Goal: Download file/media

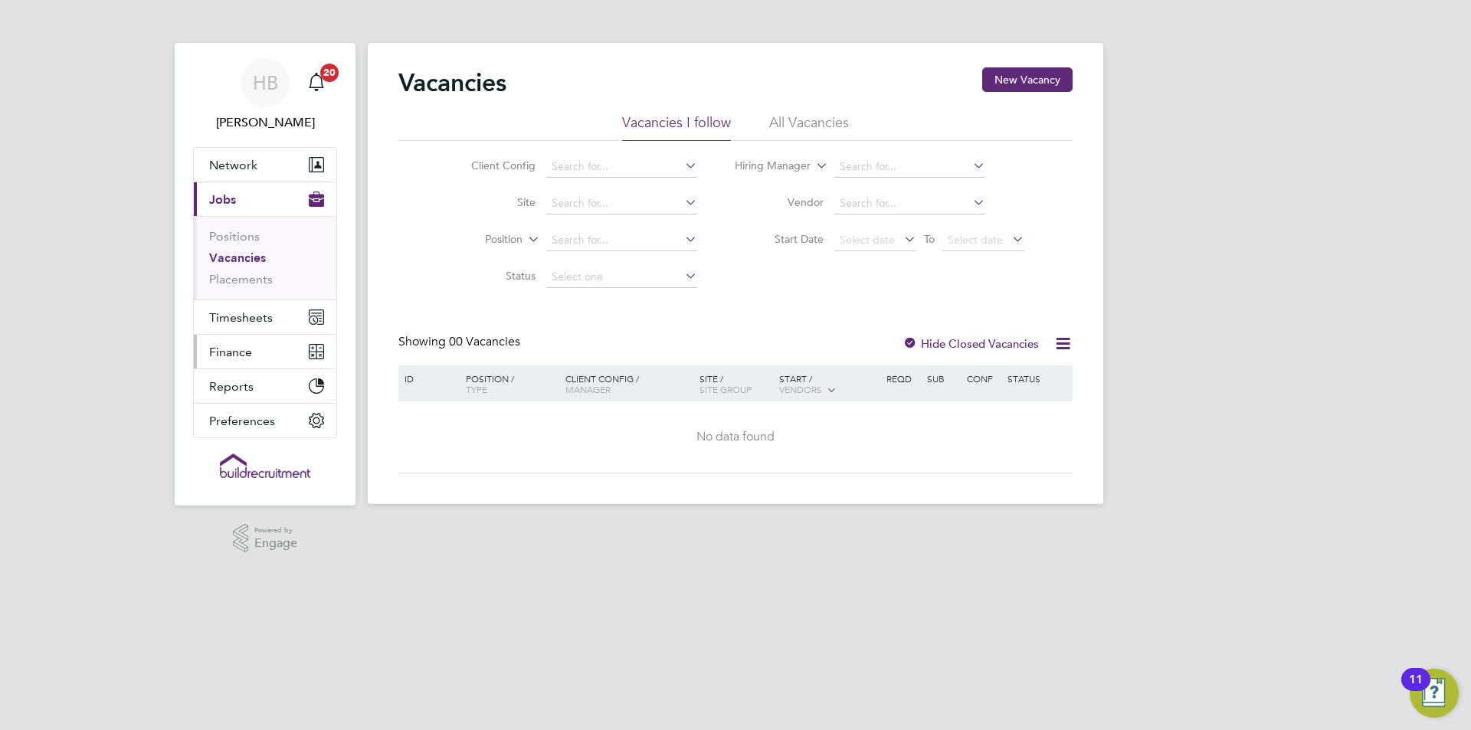
click at [293, 352] on button "Finance" at bounding box center [265, 352] width 143 height 34
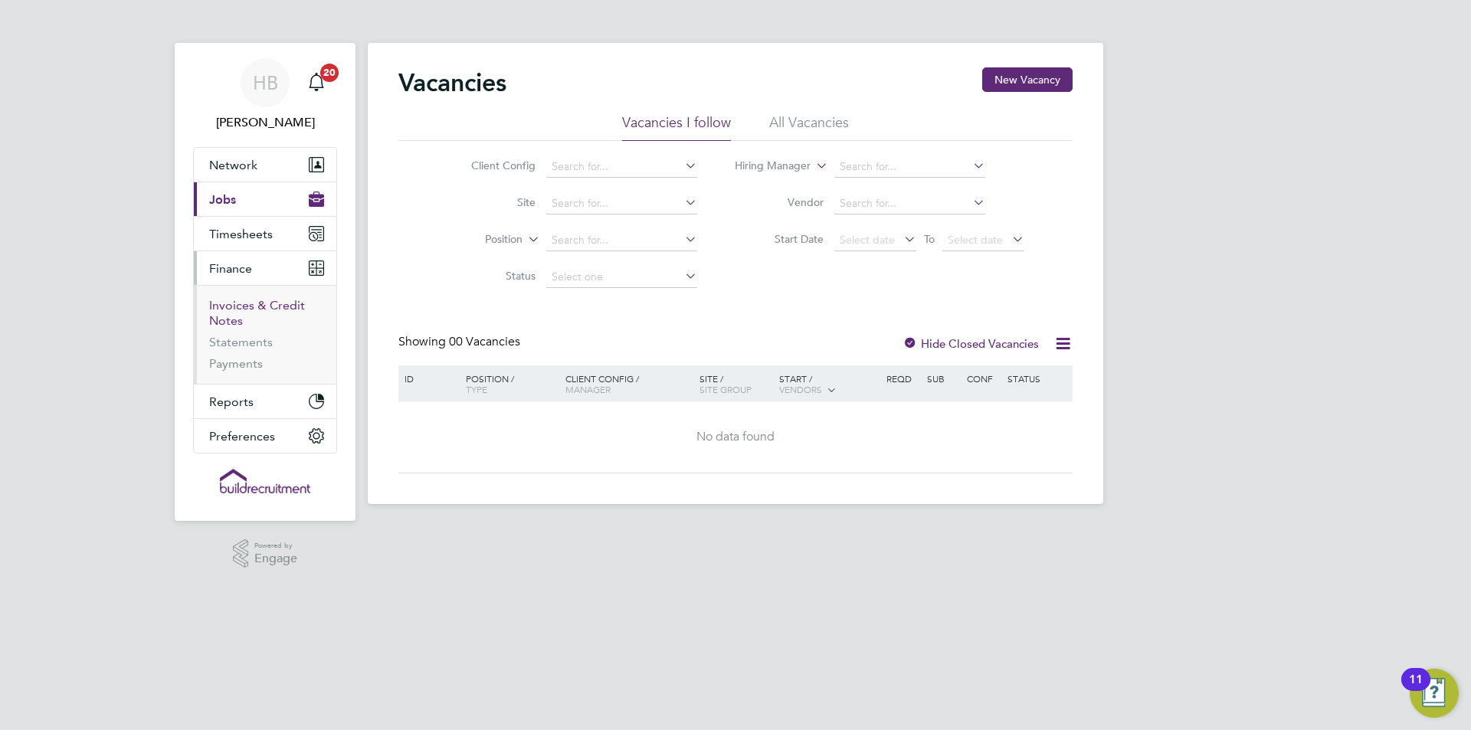
click at [240, 315] on link "Invoices & Credit Notes" at bounding box center [257, 313] width 96 height 30
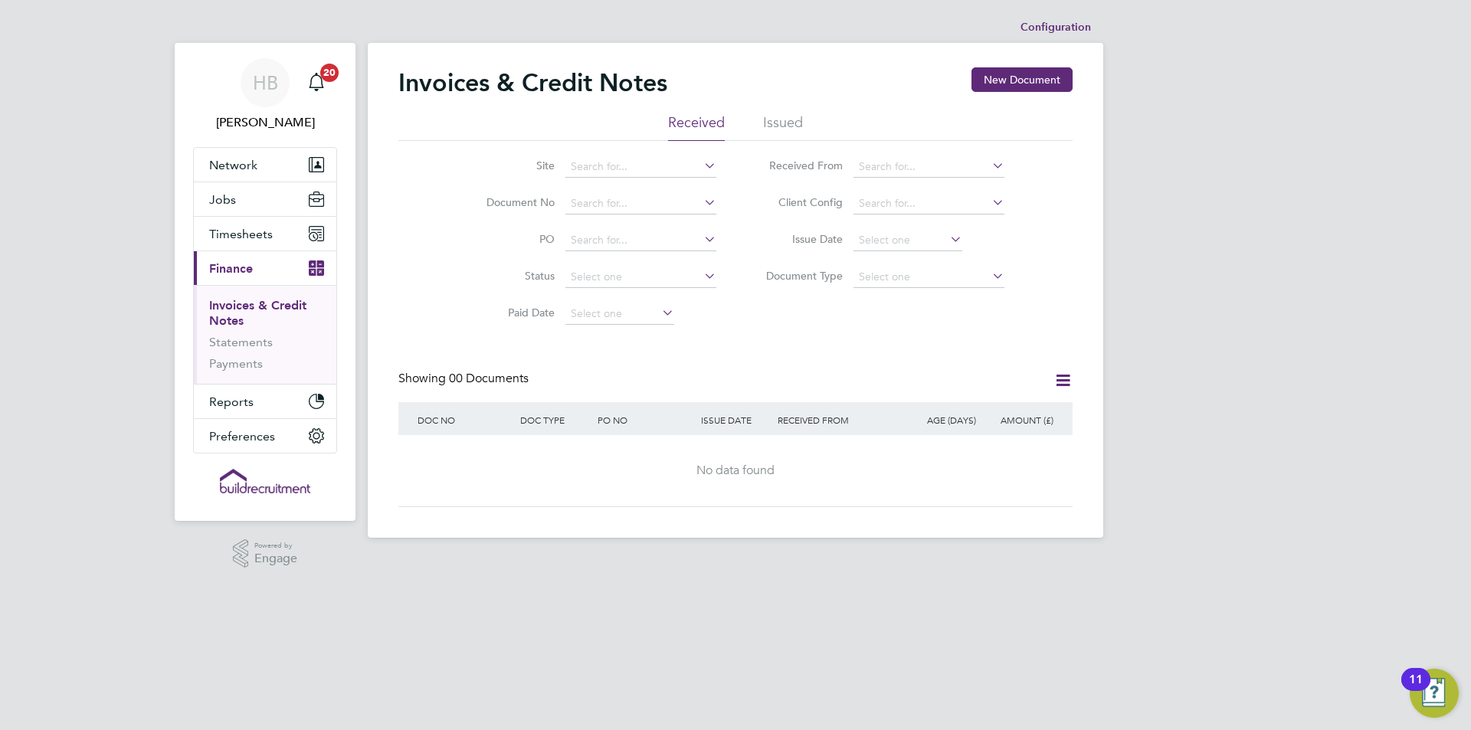
click at [795, 126] on li "Issued" at bounding box center [783, 127] width 40 height 28
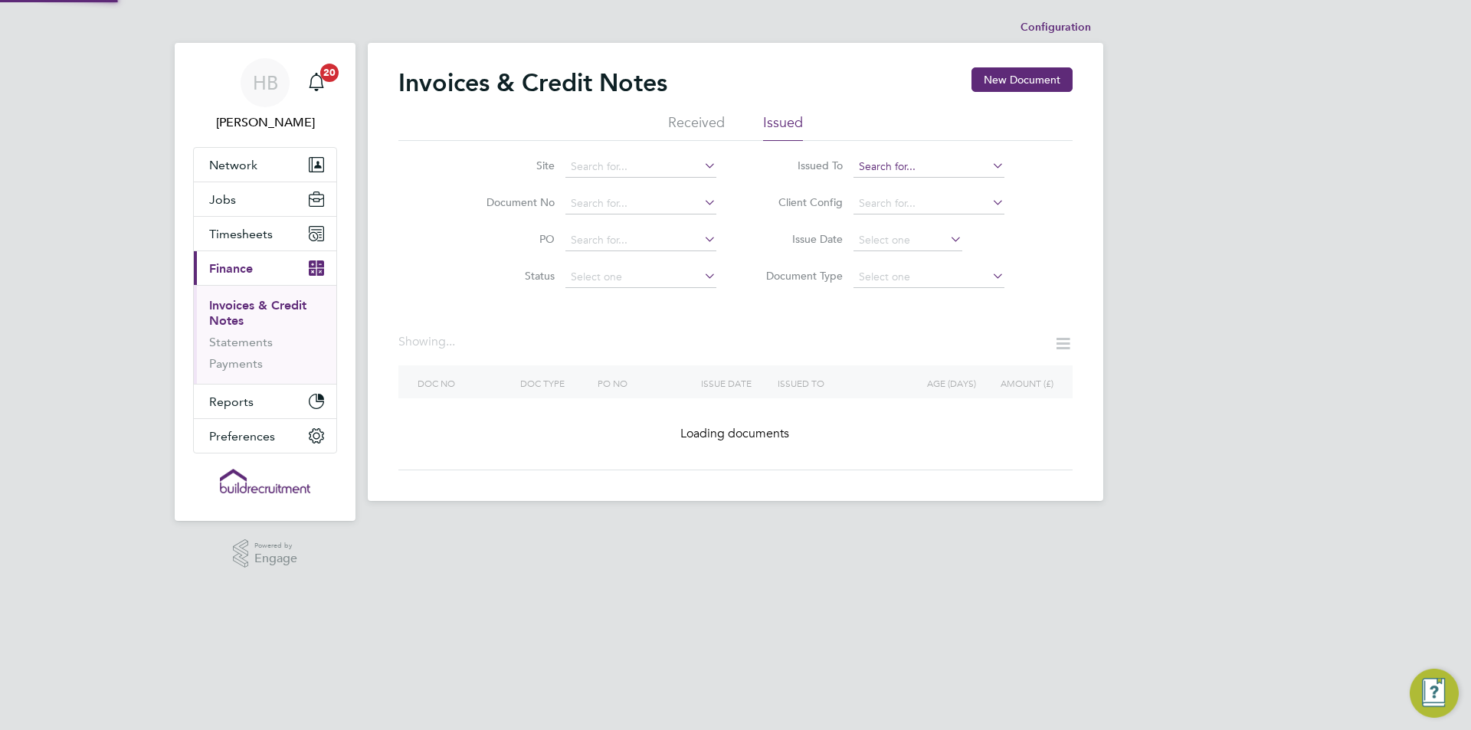
click at [880, 159] on input at bounding box center [929, 166] width 151 height 21
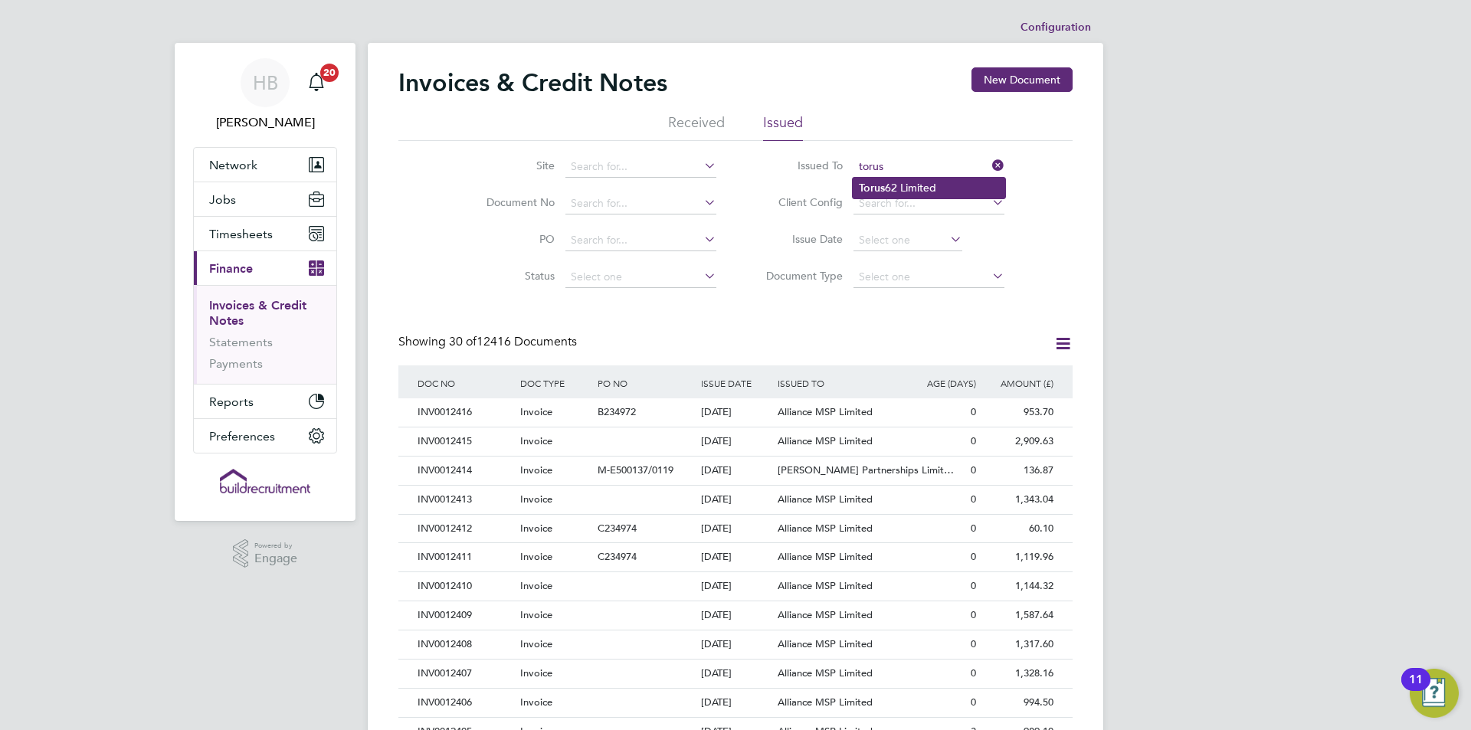
click at [906, 180] on li "Torus 62 Limited" at bounding box center [929, 188] width 152 height 21
type input "Torus62 Limited"
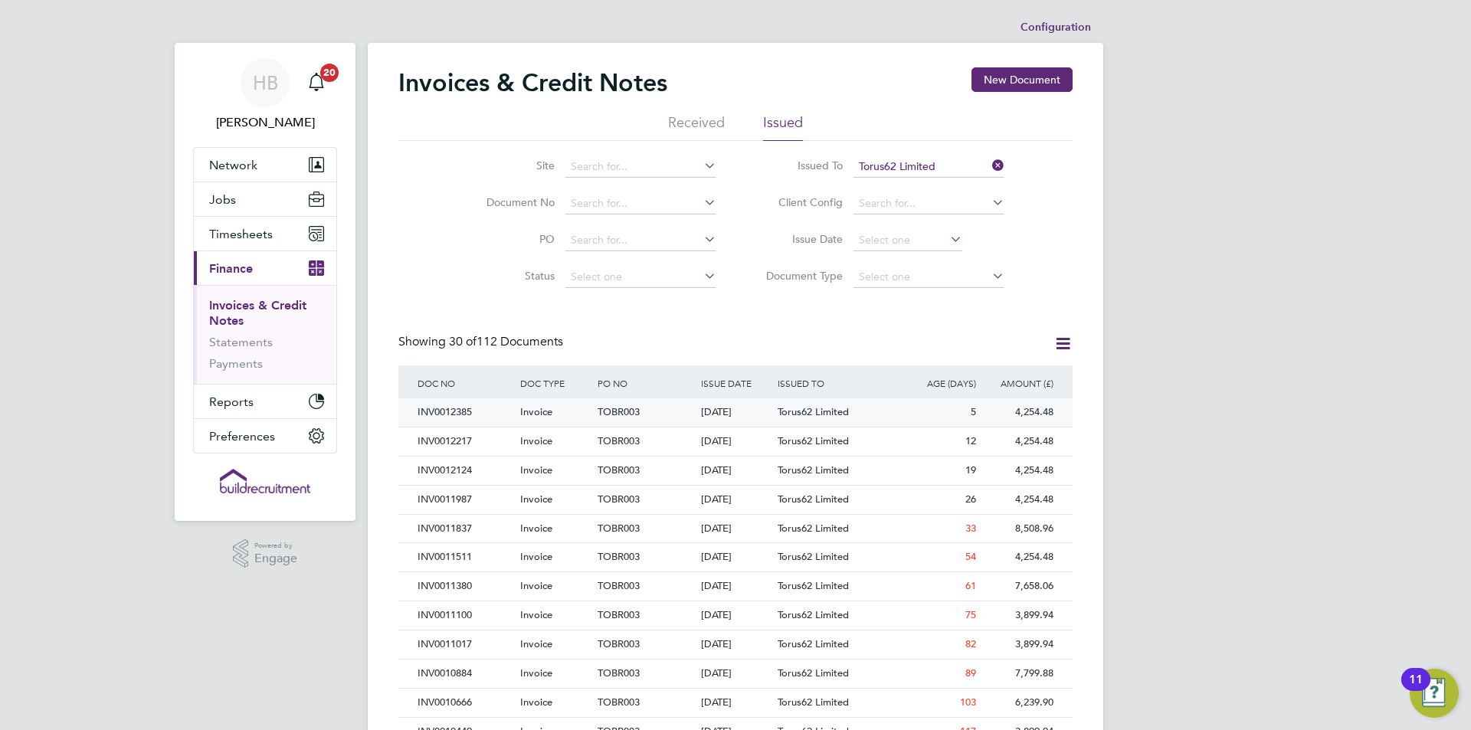
click at [563, 411] on div "Invoice" at bounding box center [554, 412] width 77 height 28
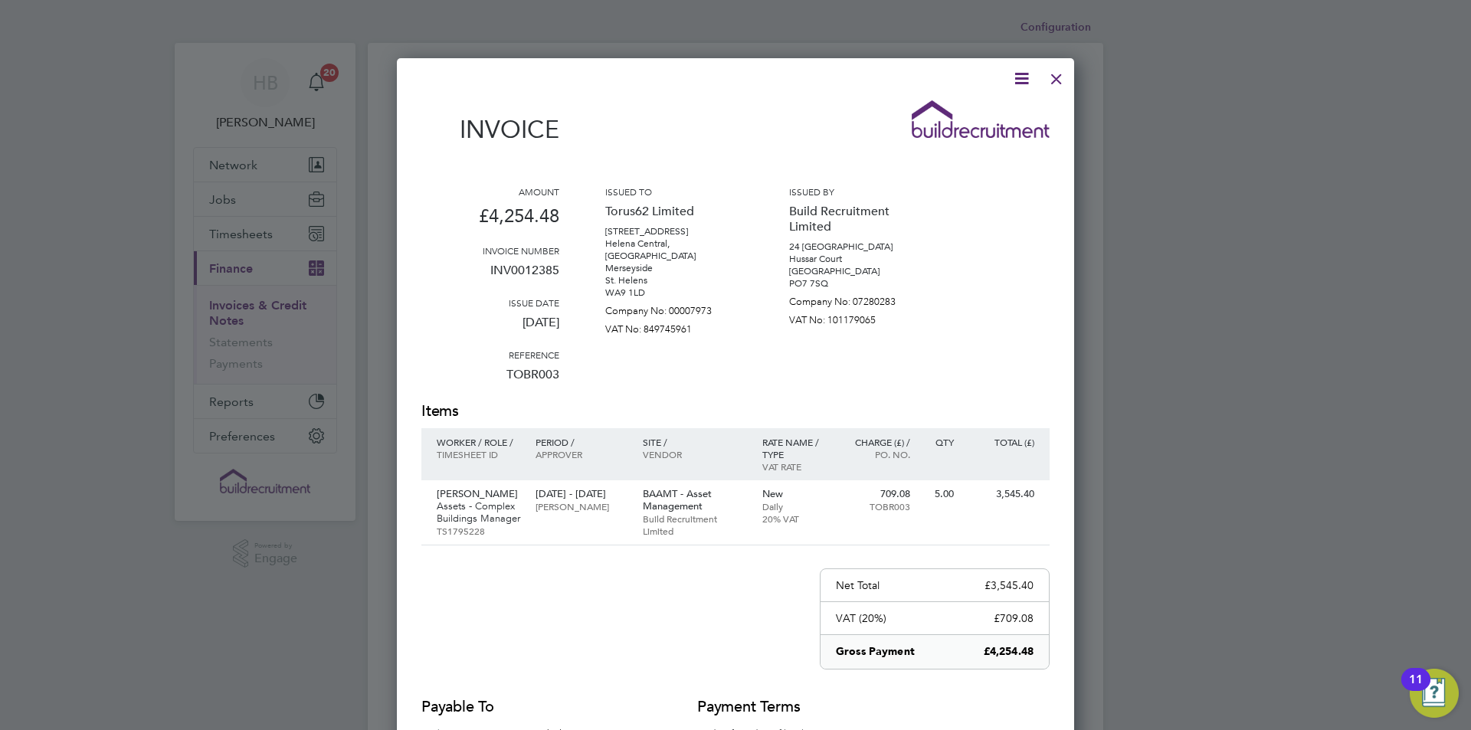
click at [1031, 80] on icon at bounding box center [1021, 78] width 19 height 19
click at [1000, 109] on li "Download Invoice" at bounding box center [976, 114] width 106 height 21
click at [1036, 69] on div "Invoice Amount £4,254.48 Invoice number INV0012385 Issue date [DATE] Reference …" at bounding box center [735, 453] width 628 height 769
click at [1063, 78] on div at bounding box center [1057, 75] width 28 height 28
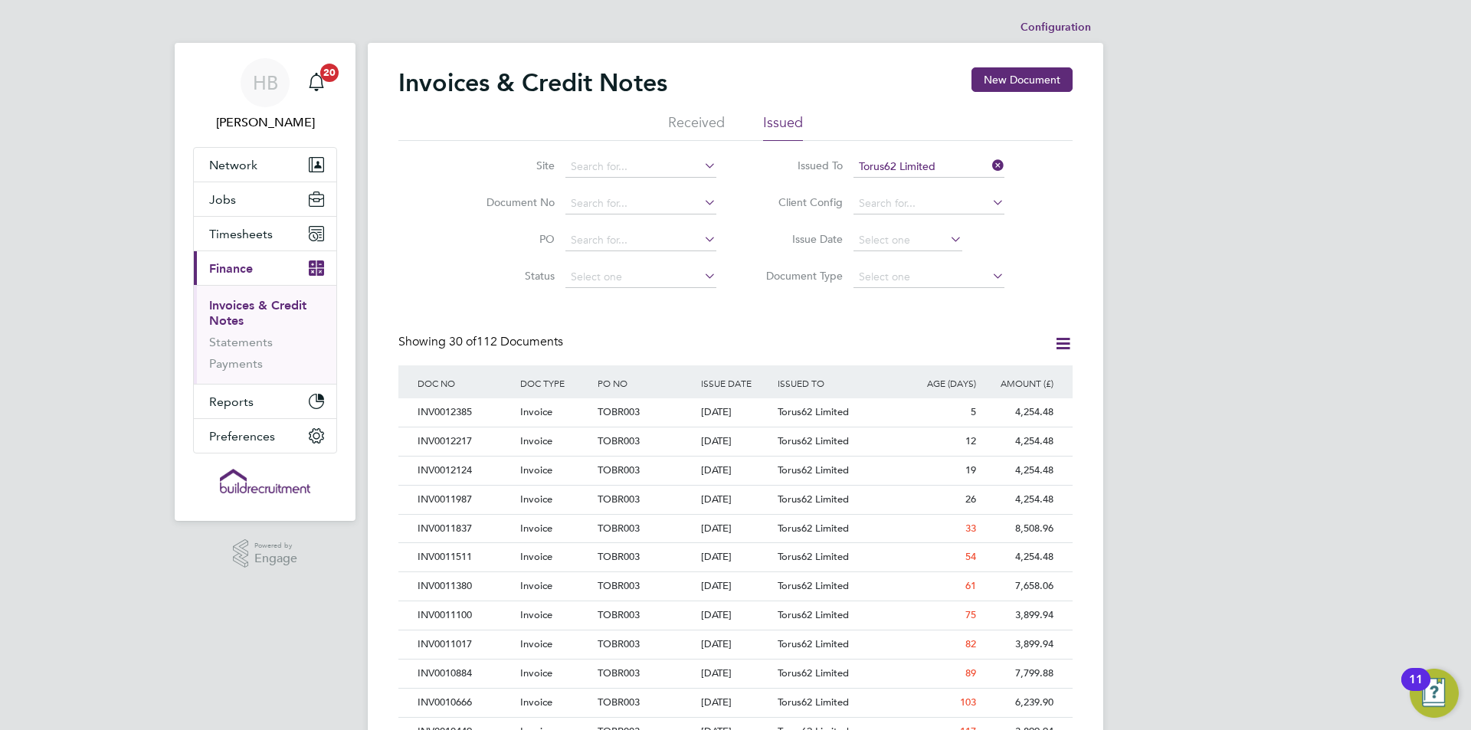
click at [989, 162] on icon at bounding box center [989, 165] width 0 height 21
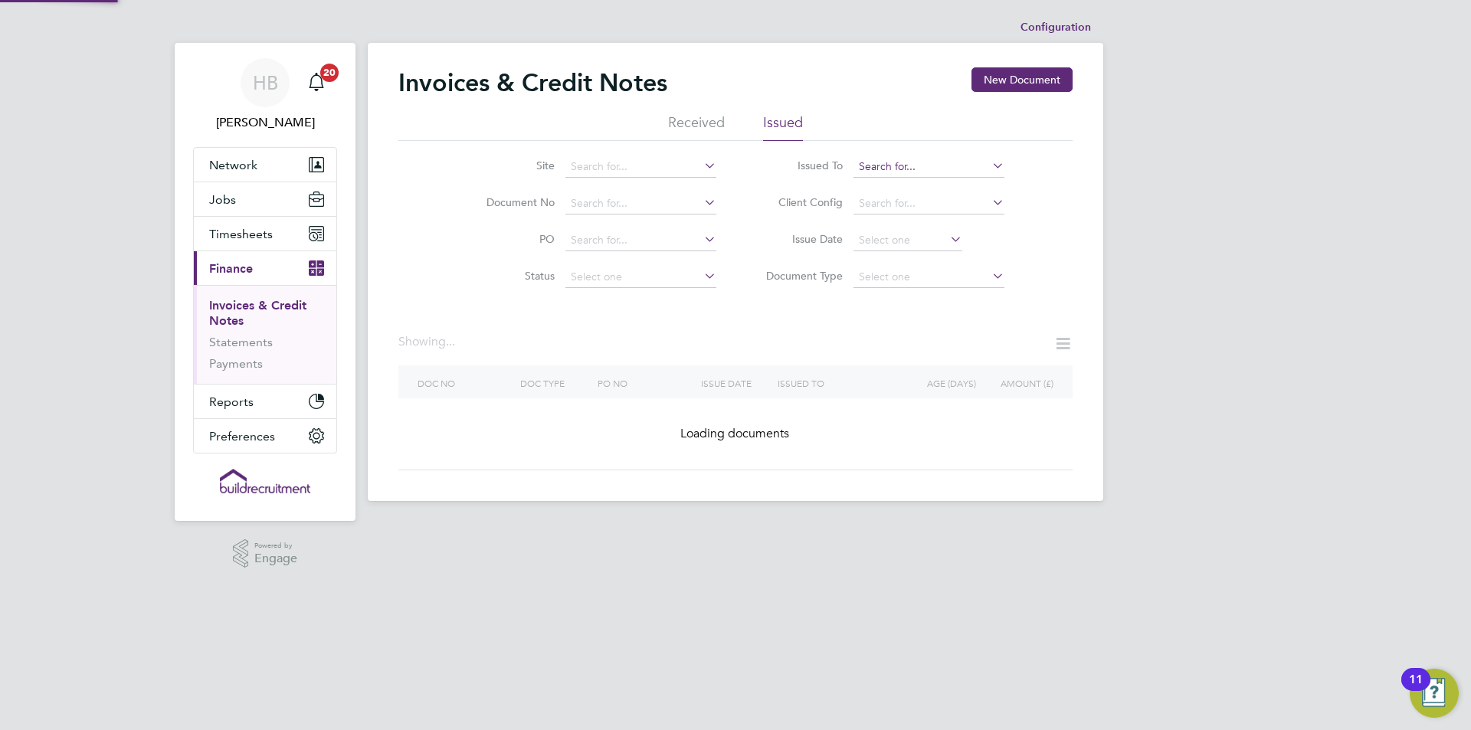
click at [973, 166] on input at bounding box center [929, 166] width 151 height 21
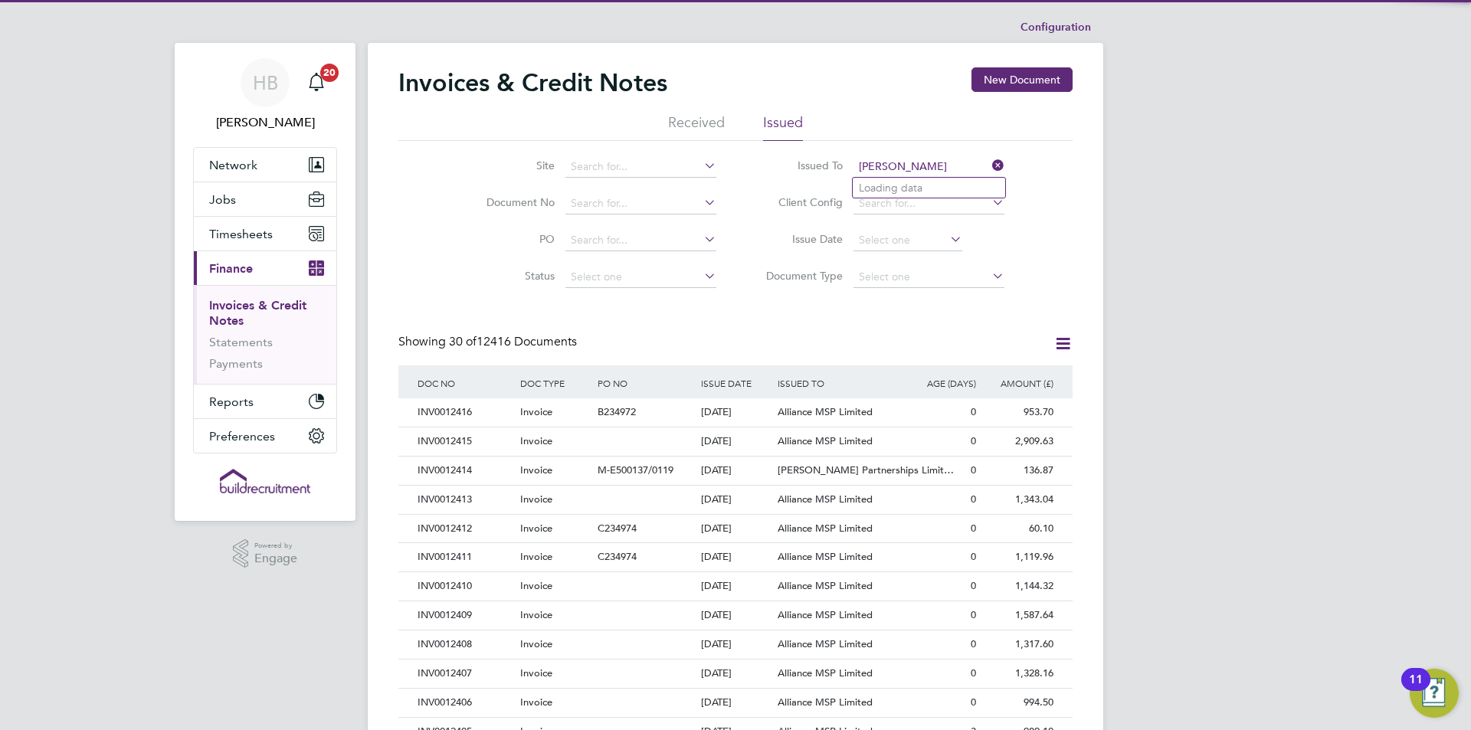
scroll to position [29, 104]
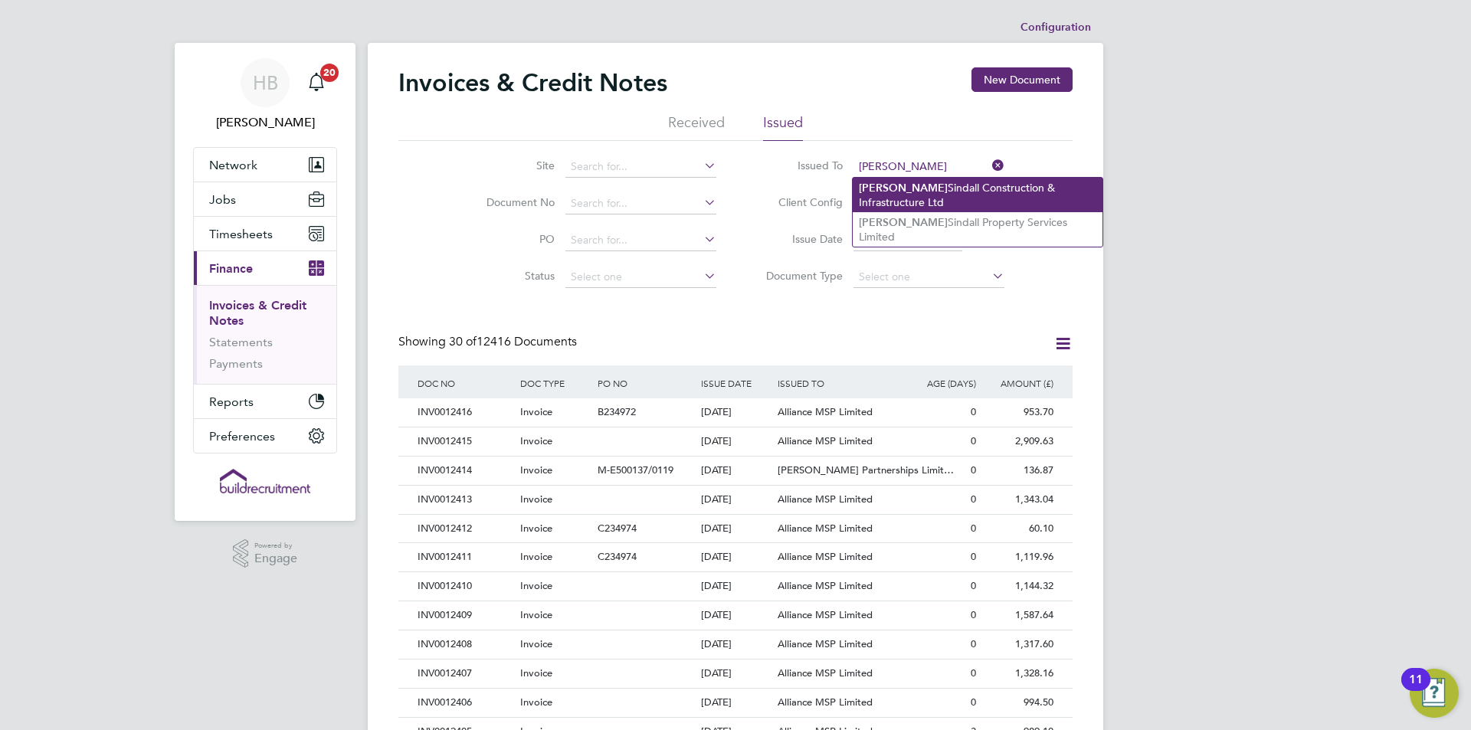
click at [1001, 200] on li "[PERSON_NAME] Construction & Infrastructure Ltd" at bounding box center [978, 195] width 250 height 34
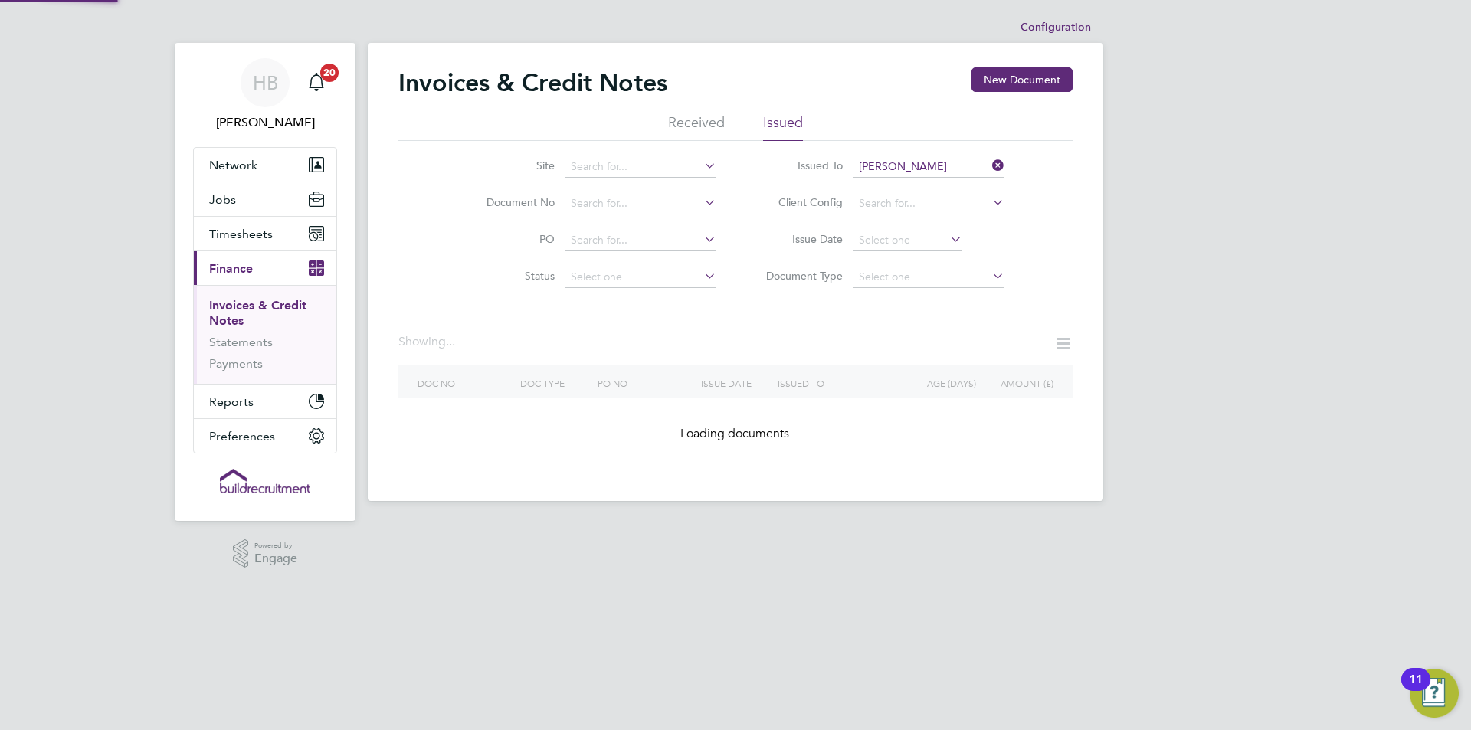
type input "[PERSON_NAME] Construction & Infrastructure Ltd"
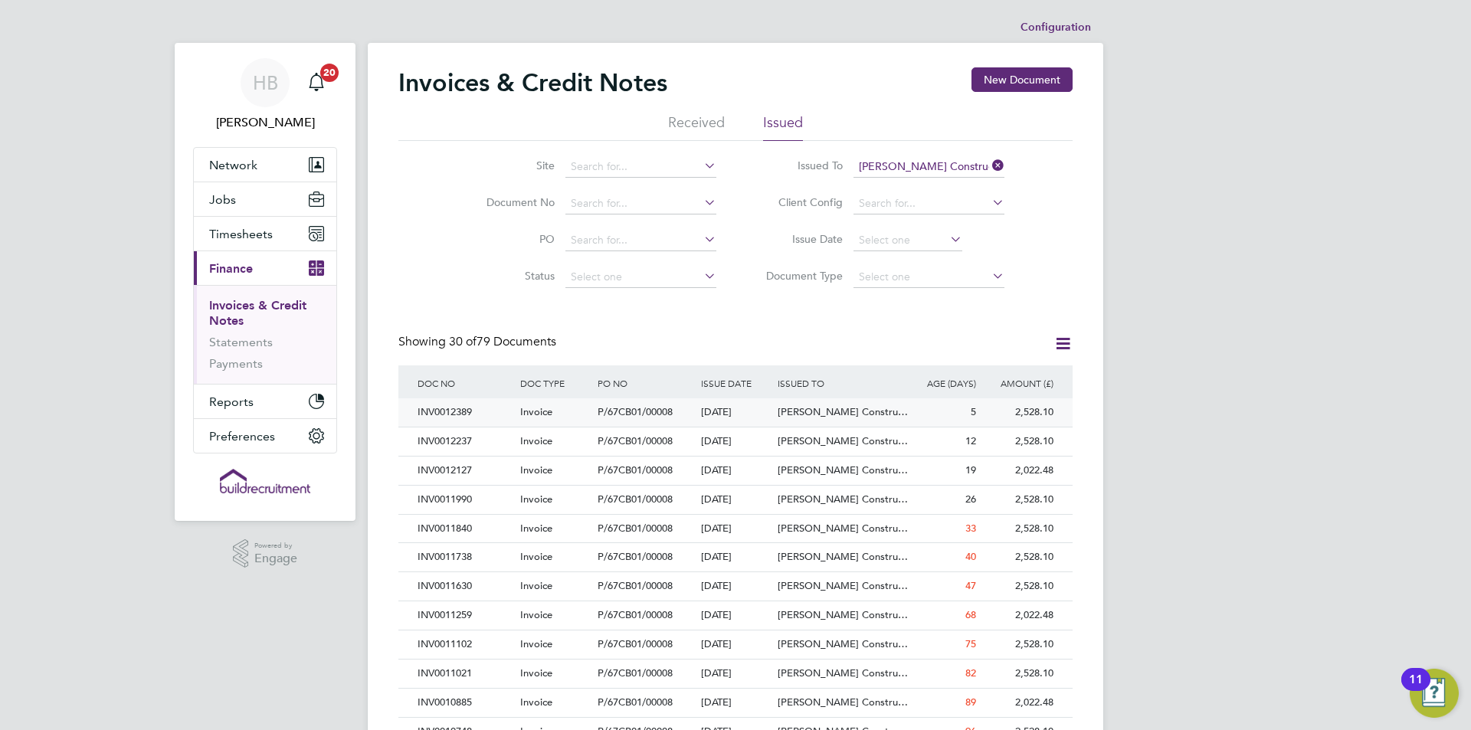
click at [864, 411] on span "[PERSON_NAME] Constru…" at bounding box center [843, 411] width 130 height 13
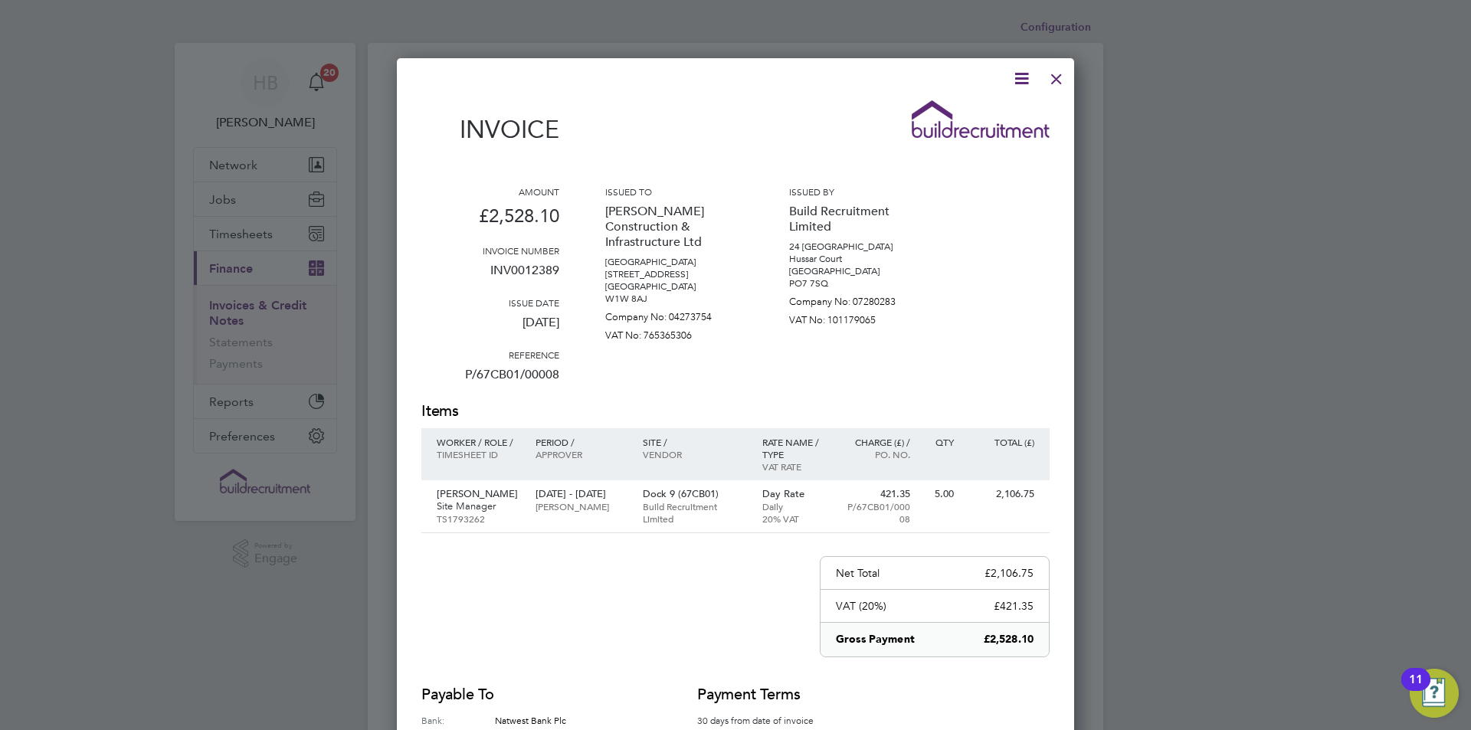
click at [1008, 77] on div at bounding box center [726, 78] width 610 height 19
click at [1012, 76] on icon at bounding box center [1021, 78] width 19 height 19
click at [984, 110] on li "Download Invoice" at bounding box center [976, 114] width 106 height 21
drag, startPoint x: 1055, startPoint y: 86, endPoint x: 1047, endPoint y: 96, distance: 13.0
click at [1055, 86] on div at bounding box center [1057, 75] width 28 height 28
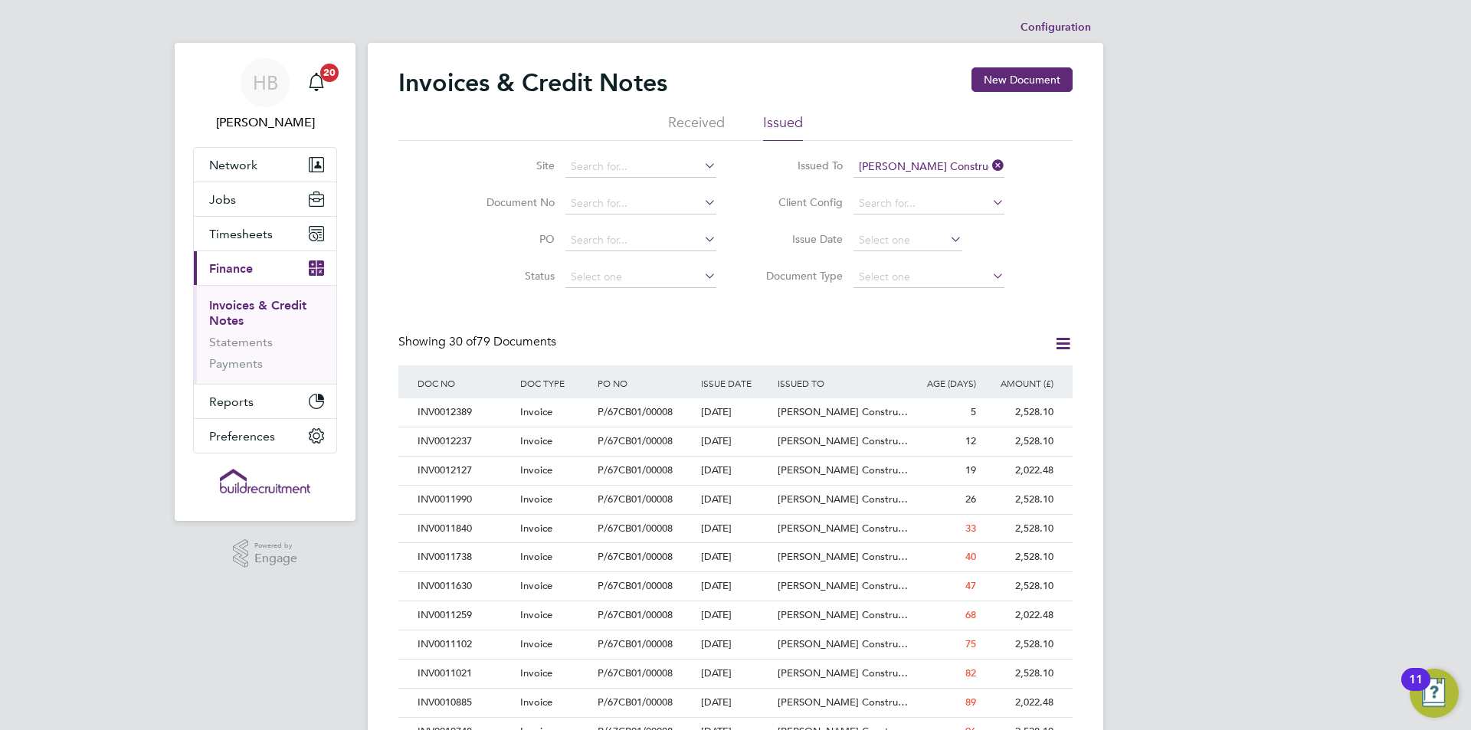
click at [989, 161] on icon at bounding box center [989, 165] width 0 height 21
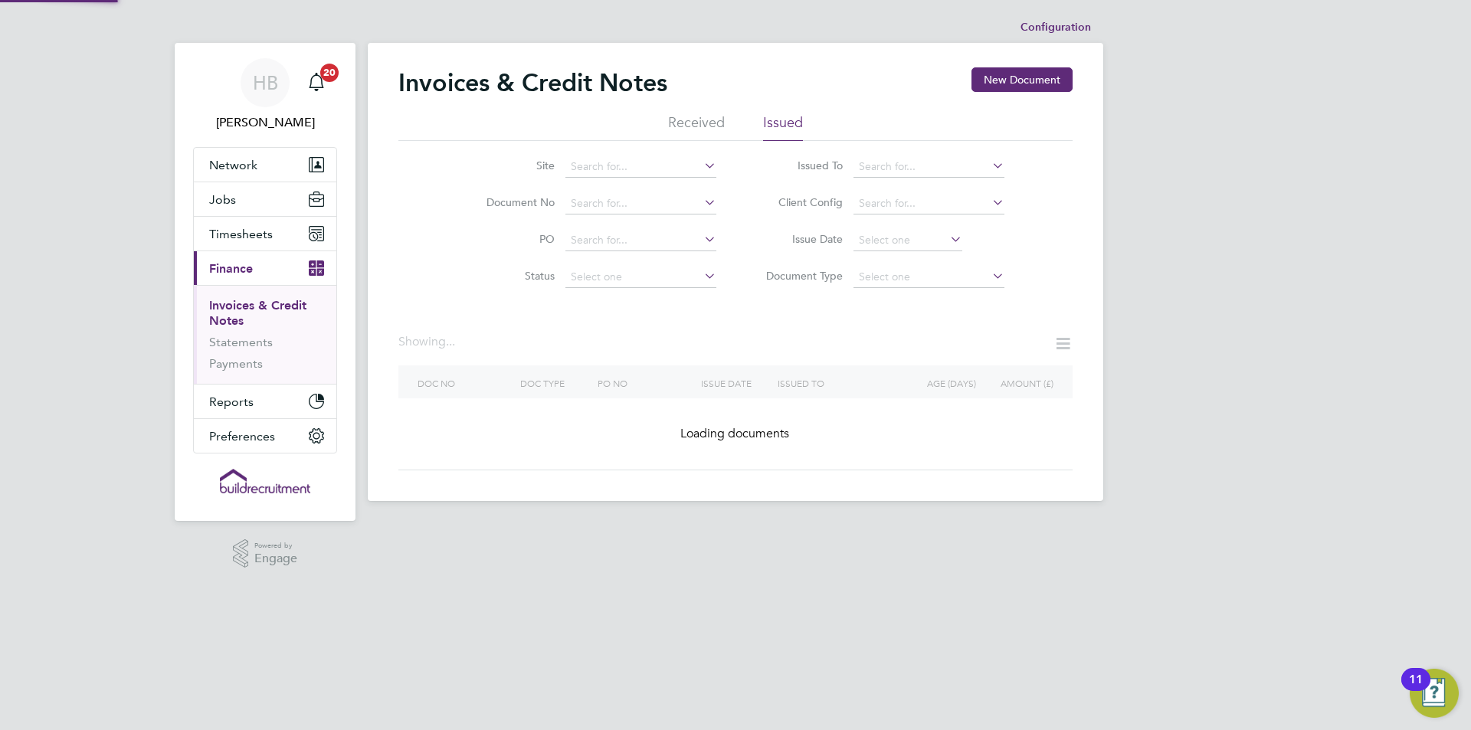
click at [982, 165] on input at bounding box center [929, 166] width 151 height 21
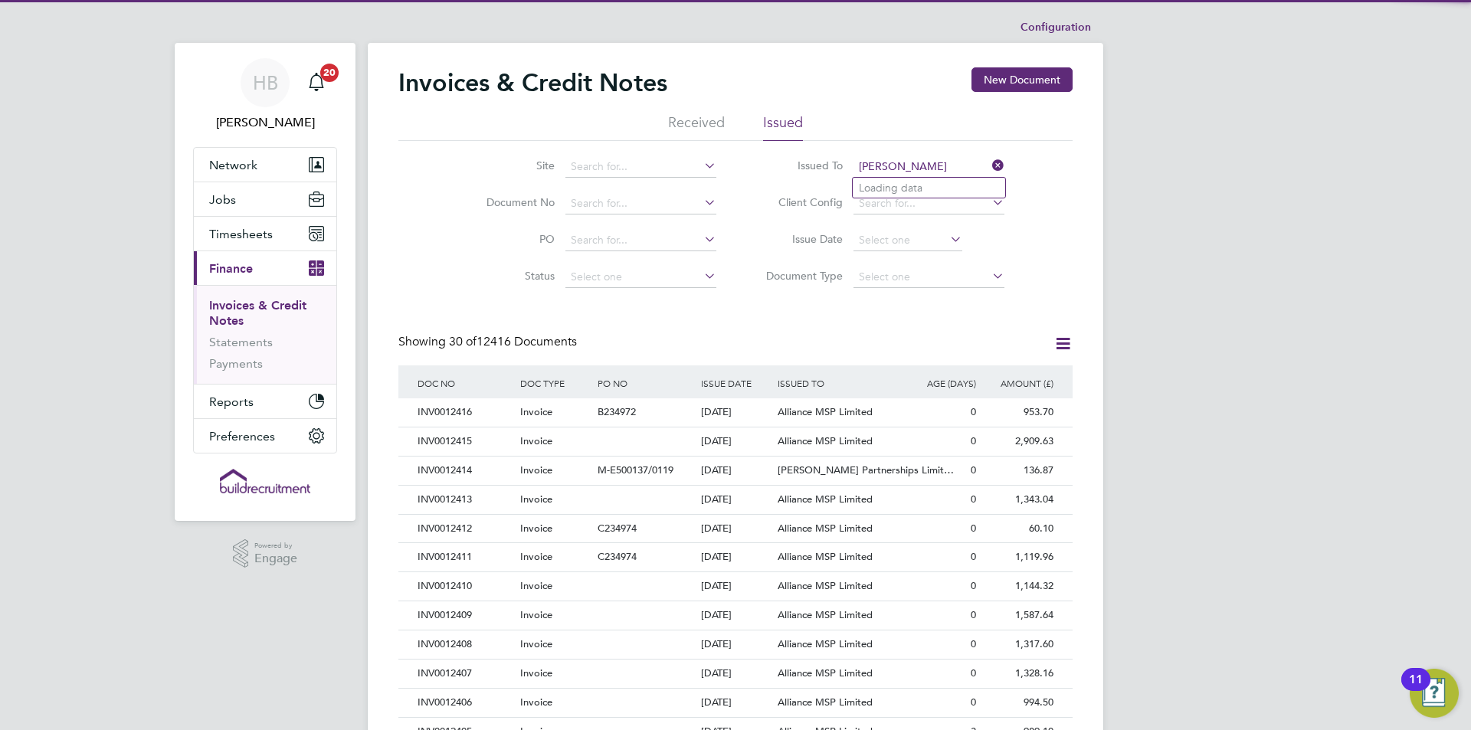
scroll to position [29, 104]
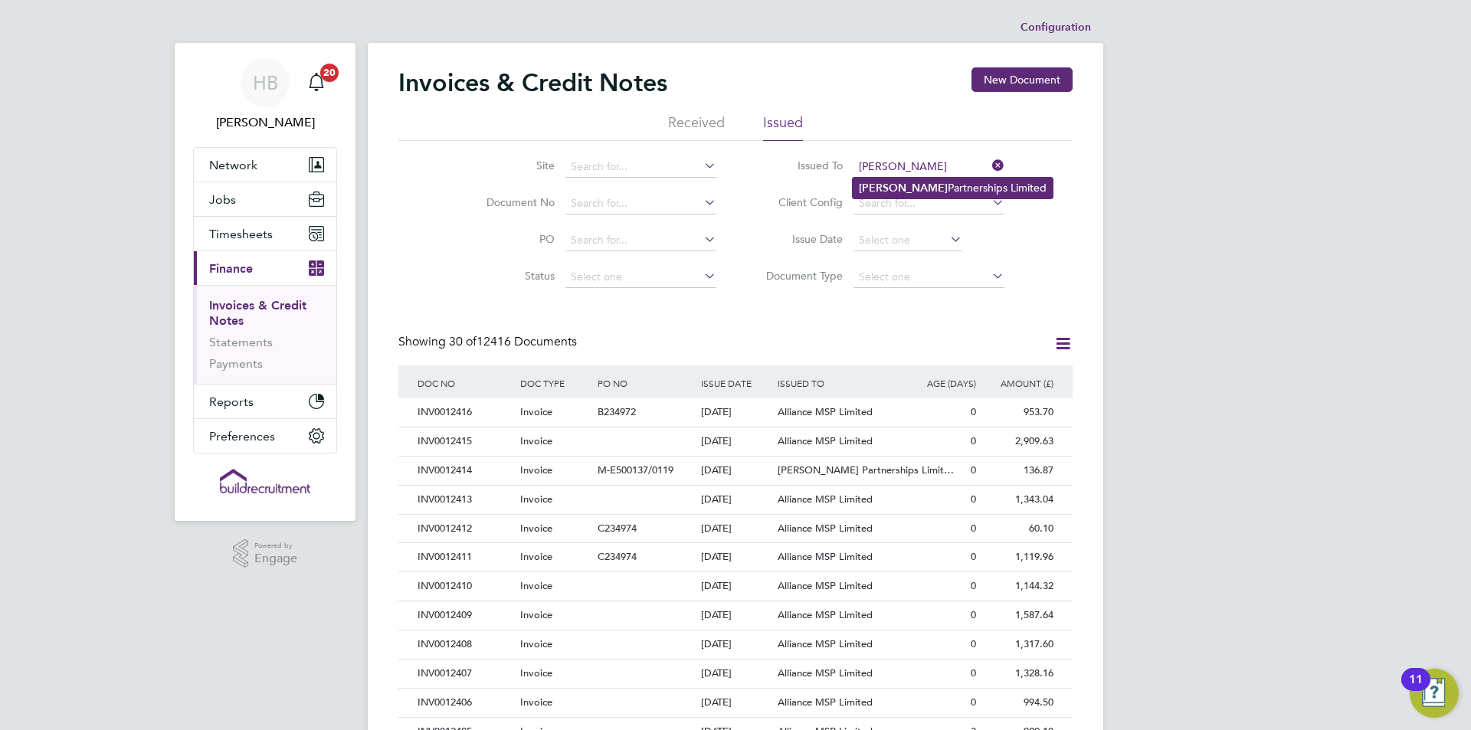
click at [916, 188] on li "[PERSON_NAME] Partnerships Limited" at bounding box center [953, 188] width 200 height 21
type input "[PERSON_NAME] Partnerships Limited"
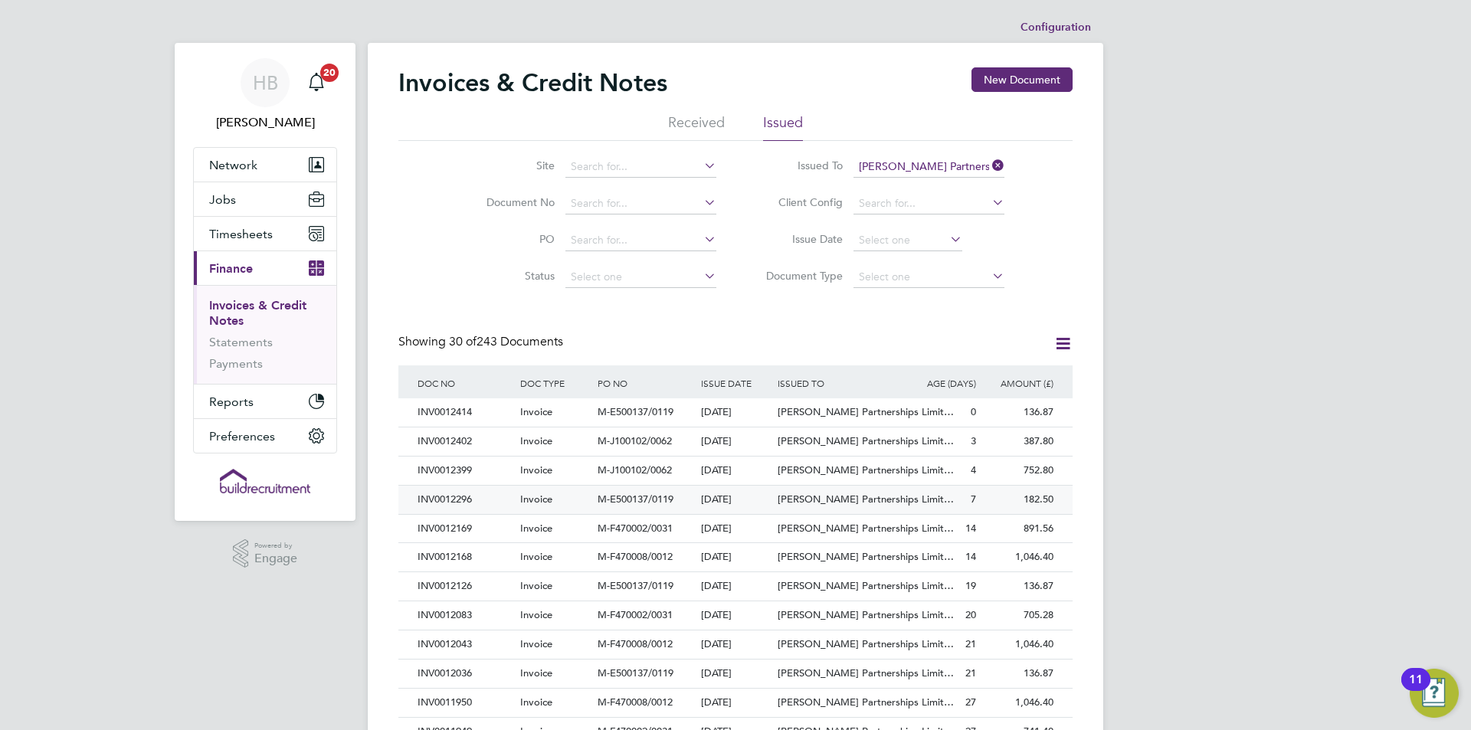
click at [521, 503] on span "Invoice" at bounding box center [536, 499] width 32 height 13
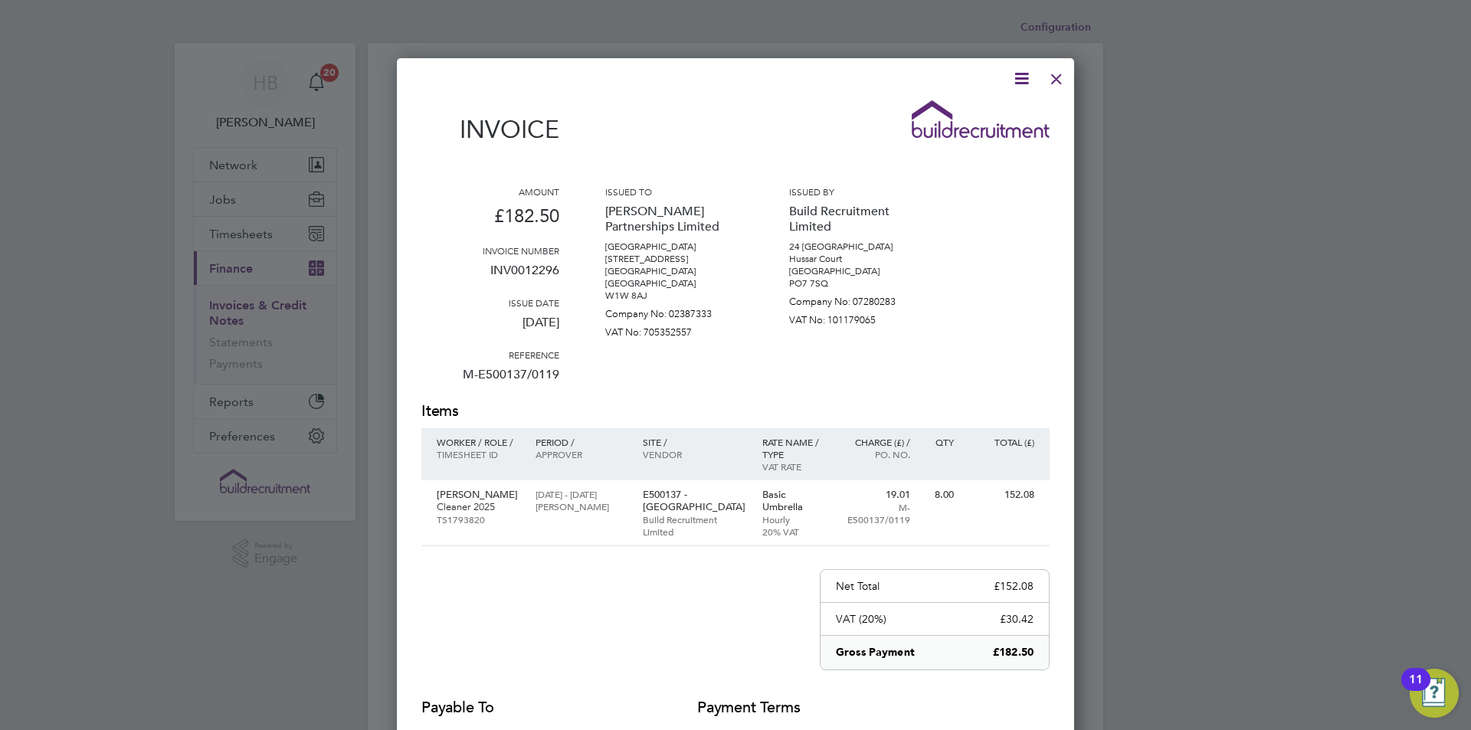
click at [1061, 74] on div at bounding box center [1057, 75] width 28 height 28
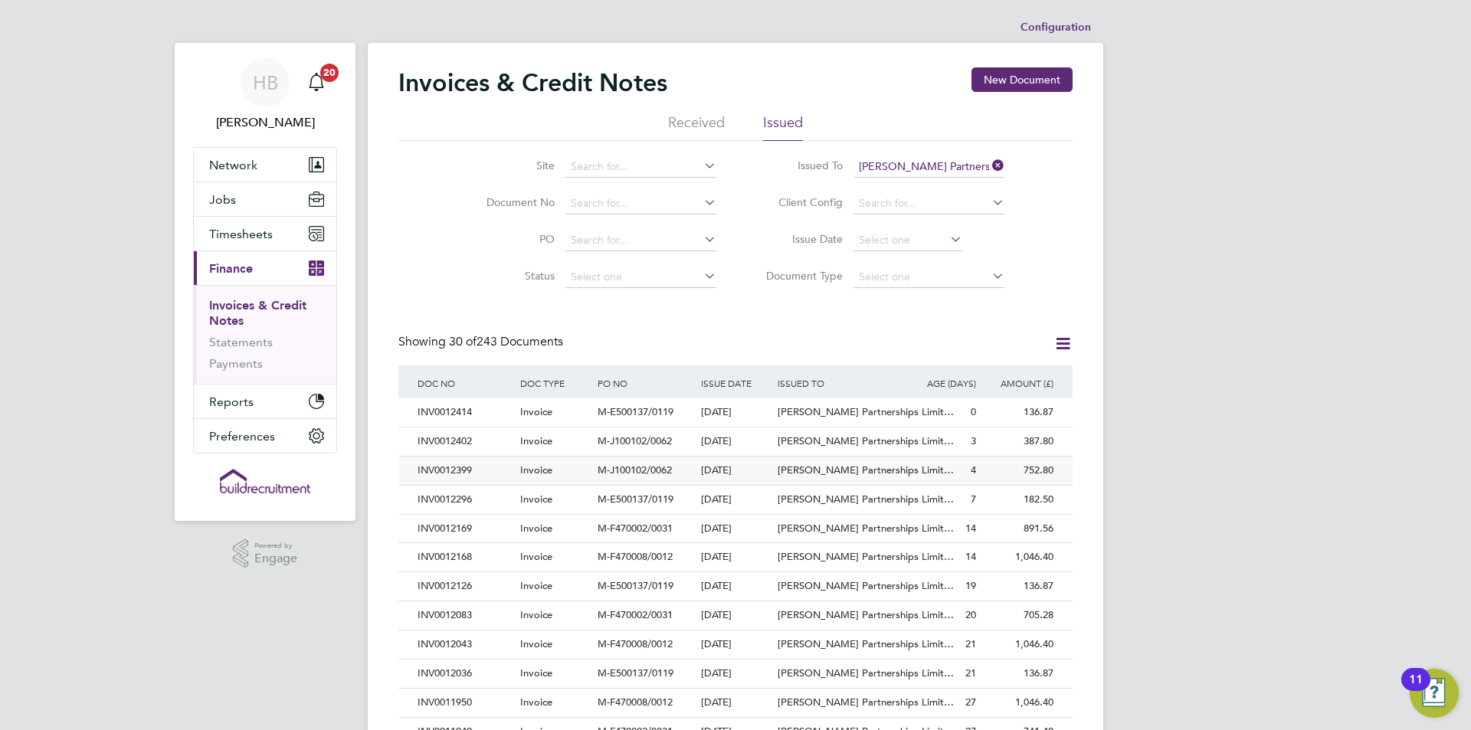
click at [481, 463] on div "INV0012399" at bounding box center [465, 471] width 103 height 28
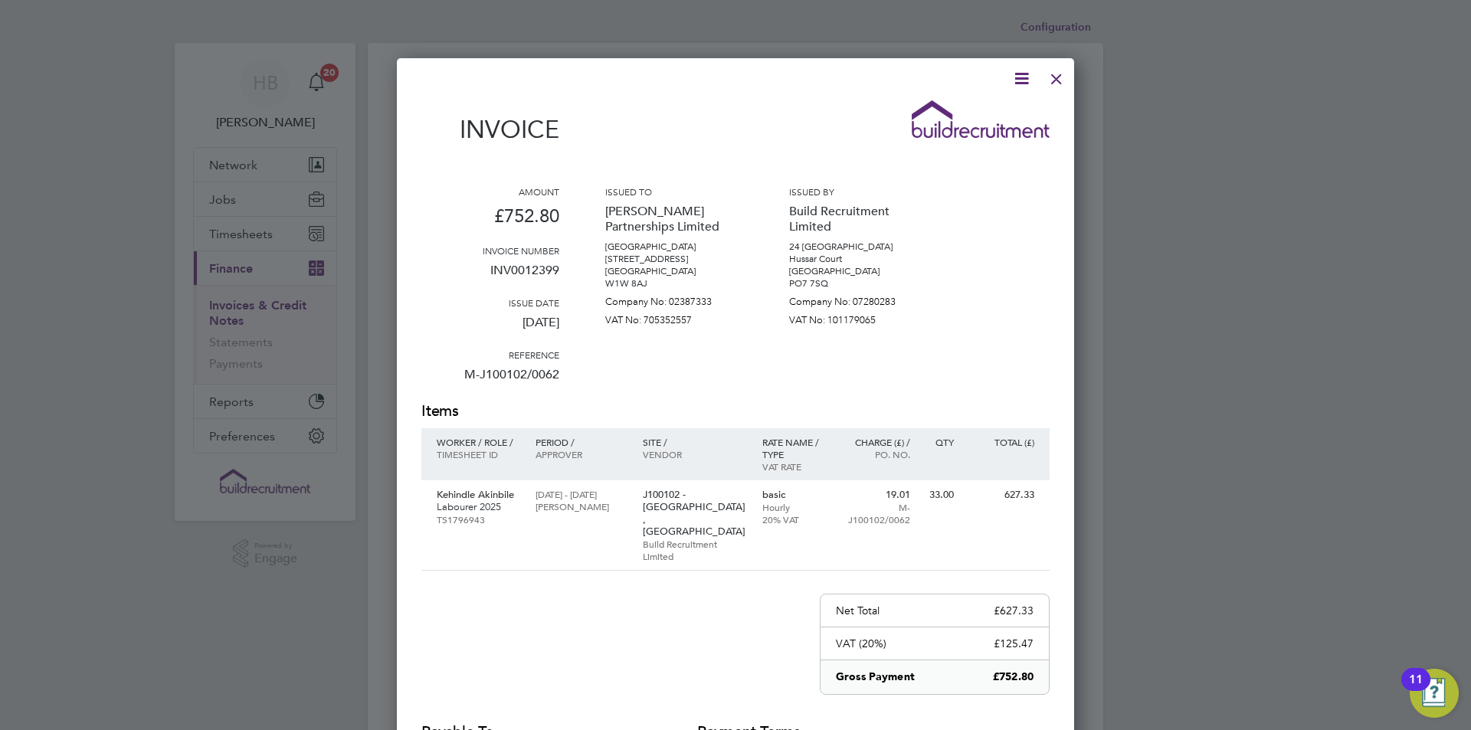
click at [1024, 75] on icon at bounding box center [1021, 78] width 19 height 19
click at [967, 121] on li "Download Invoice" at bounding box center [976, 114] width 106 height 21
click at [1056, 75] on div at bounding box center [1057, 75] width 28 height 28
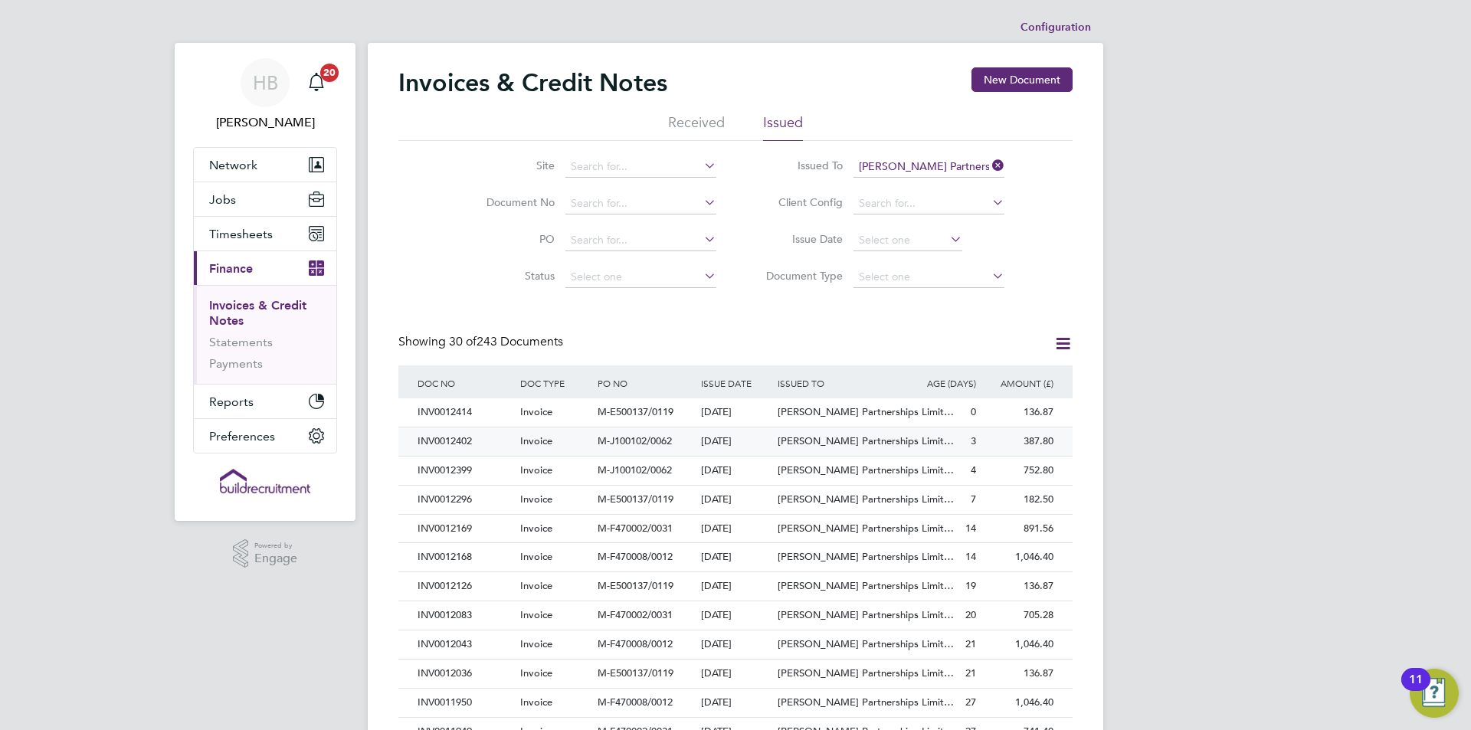
click at [436, 437] on div "INV0012402" at bounding box center [465, 442] width 103 height 28
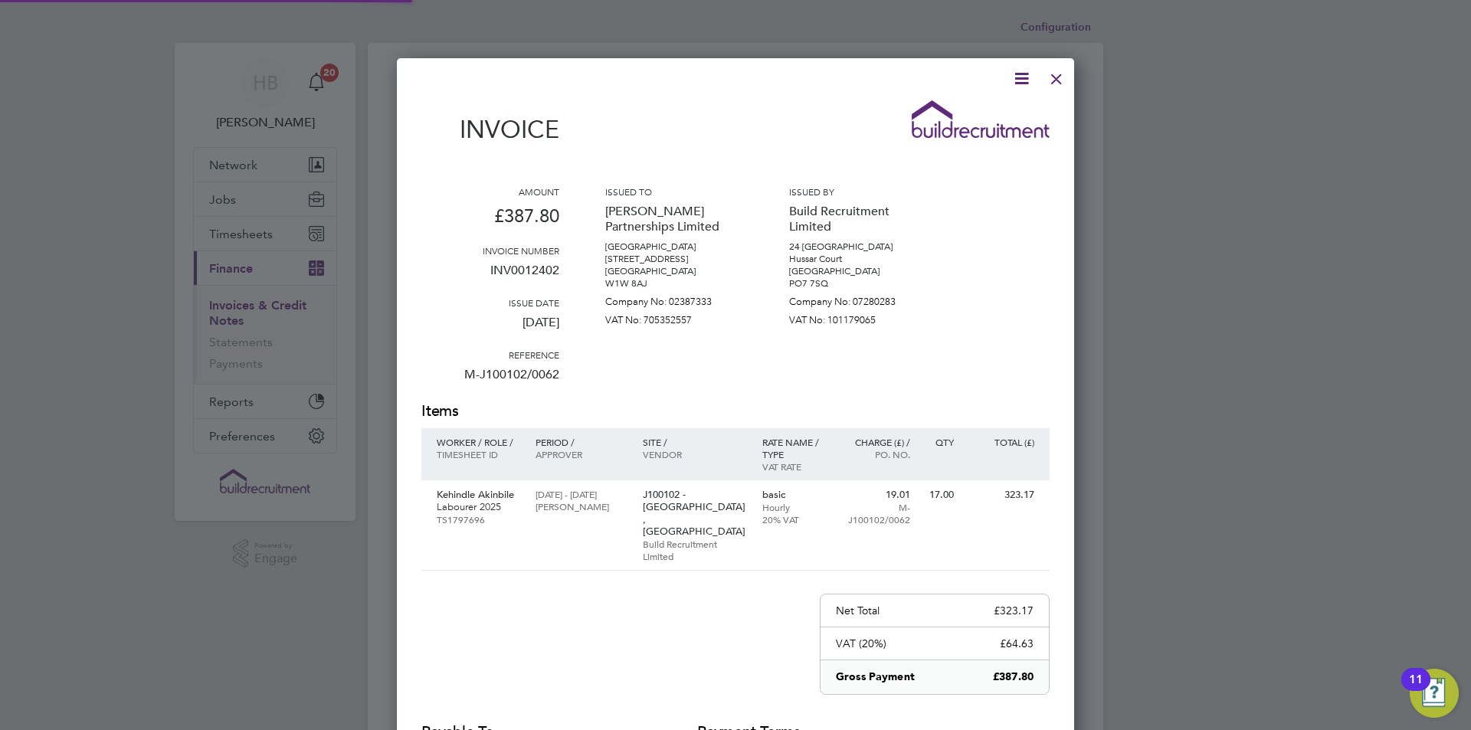
scroll to position [806, 678]
click at [1012, 80] on icon at bounding box center [1021, 78] width 19 height 19
click at [1005, 104] on li "Download Invoice" at bounding box center [976, 114] width 106 height 21
click at [1058, 80] on div at bounding box center [1057, 75] width 28 height 28
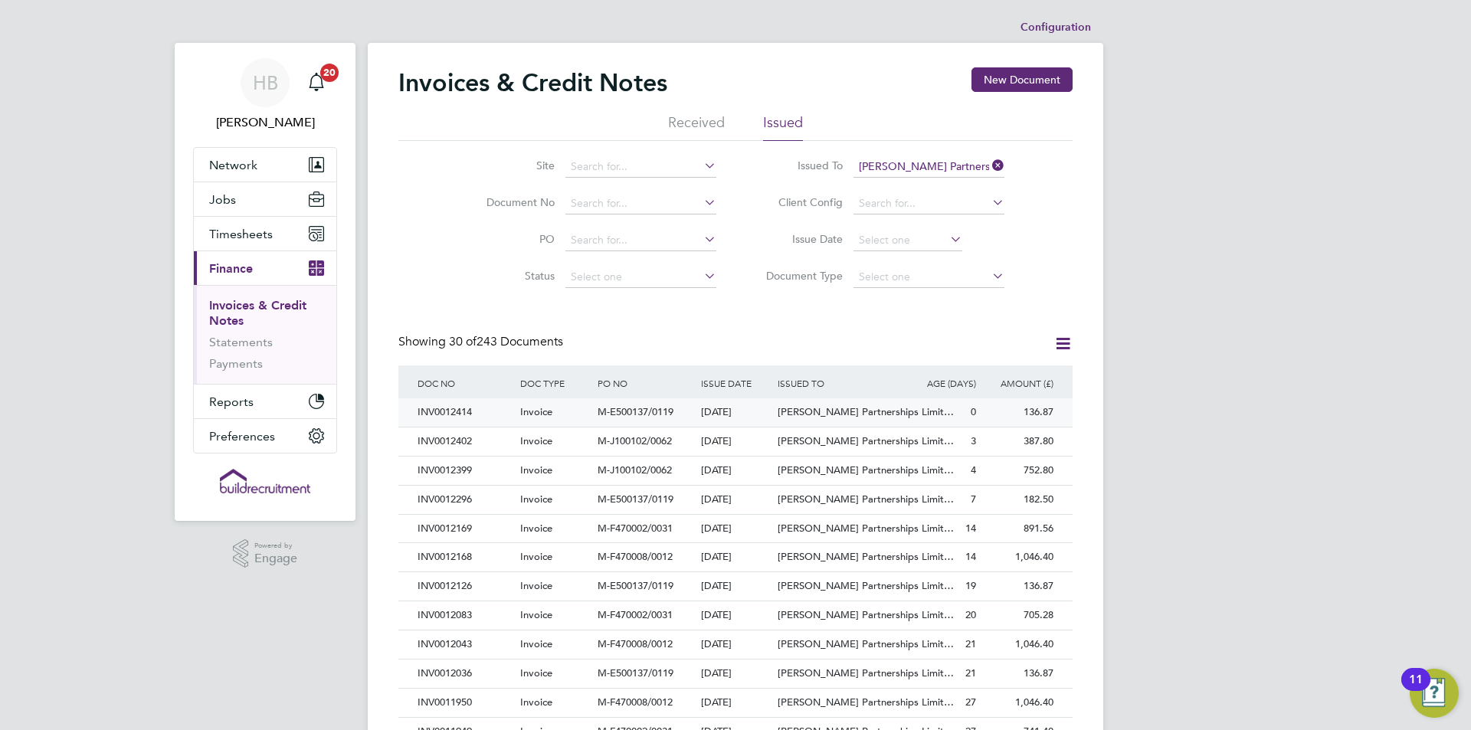
click at [516, 410] on div "INV0012414" at bounding box center [465, 412] width 103 height 28
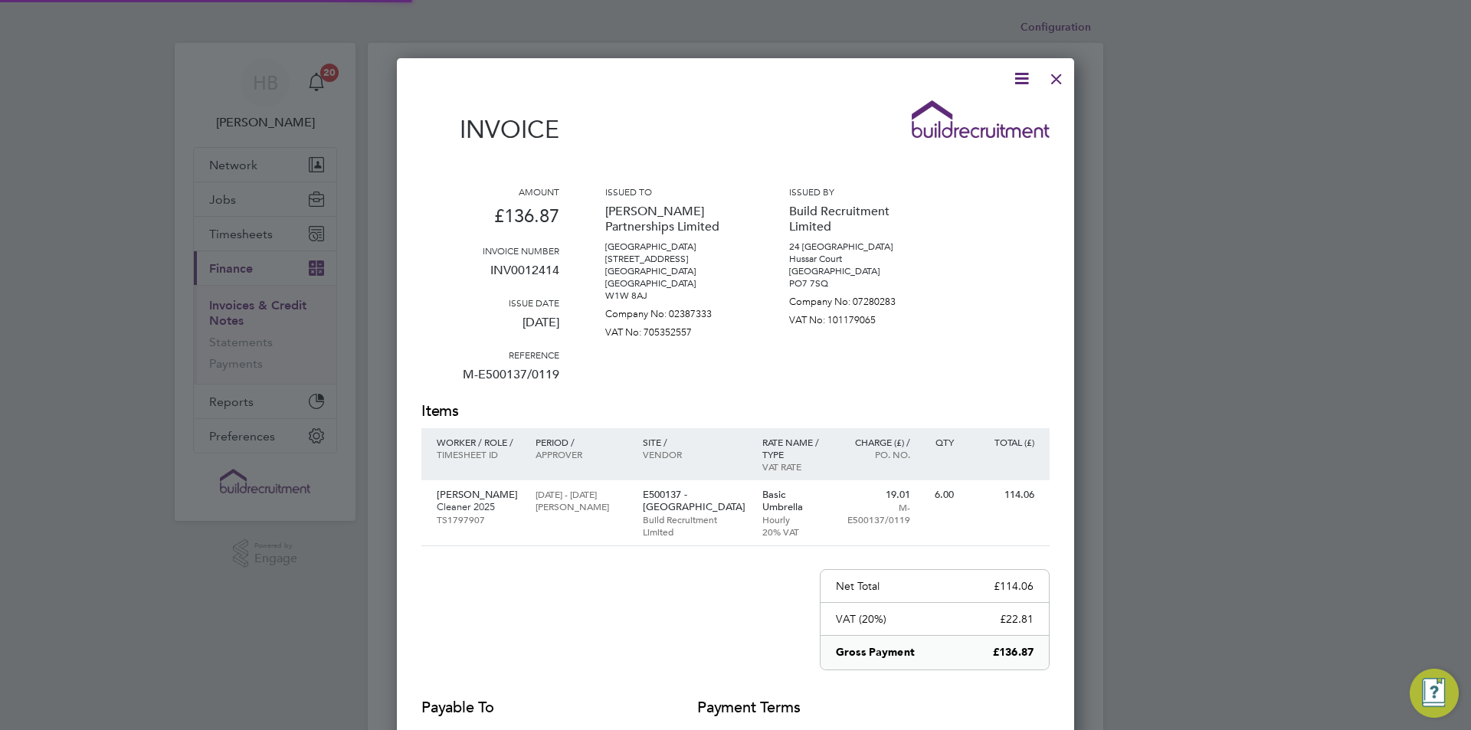
scroll to position [806, 678]
click at [1012, 83] on icon at bounding box center [1021, 78] width 19 height 19
click at [992, 105] on li "Download Invoice" at bounding box center [976, 114] width 106 height 21
